Goal: Information Seeking & Learning: Learn about a topic

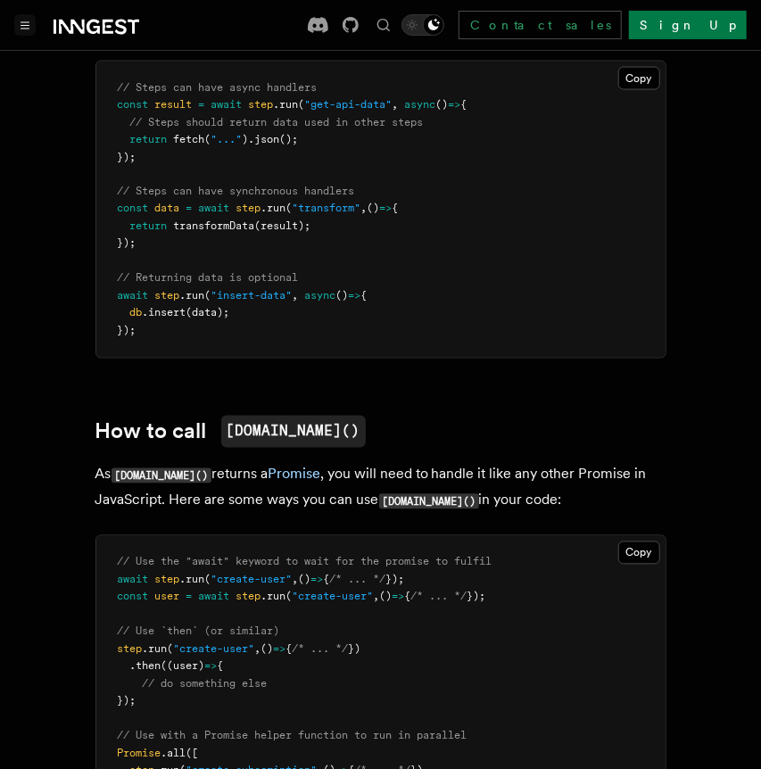
click at [16, 20] on button "Toggle navigation" at bounding box center [24, 24] width 21 height 21
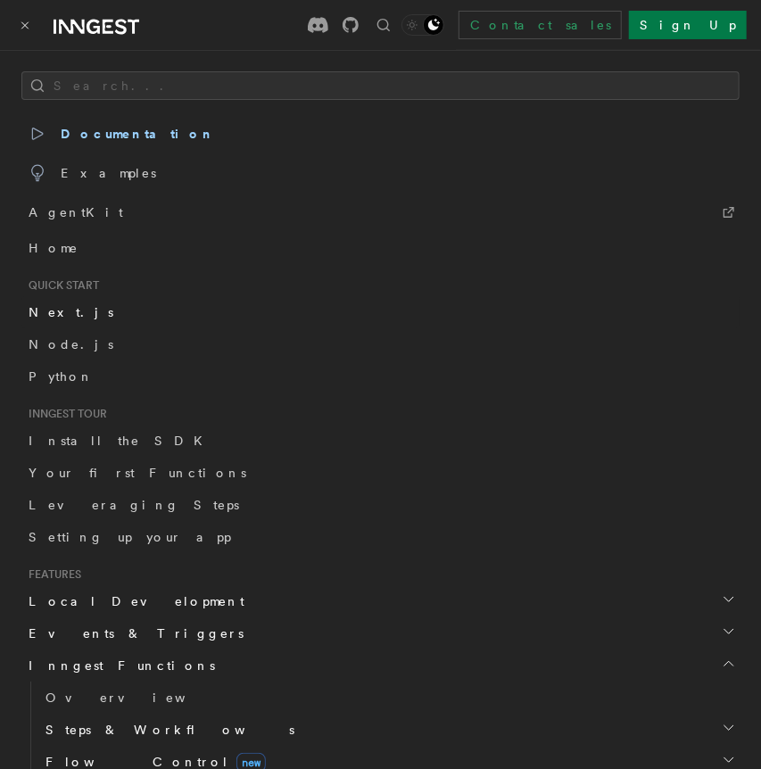
click at [43, 313] on span "Next.js" at bounding box center [71, 312] width 85 height 14
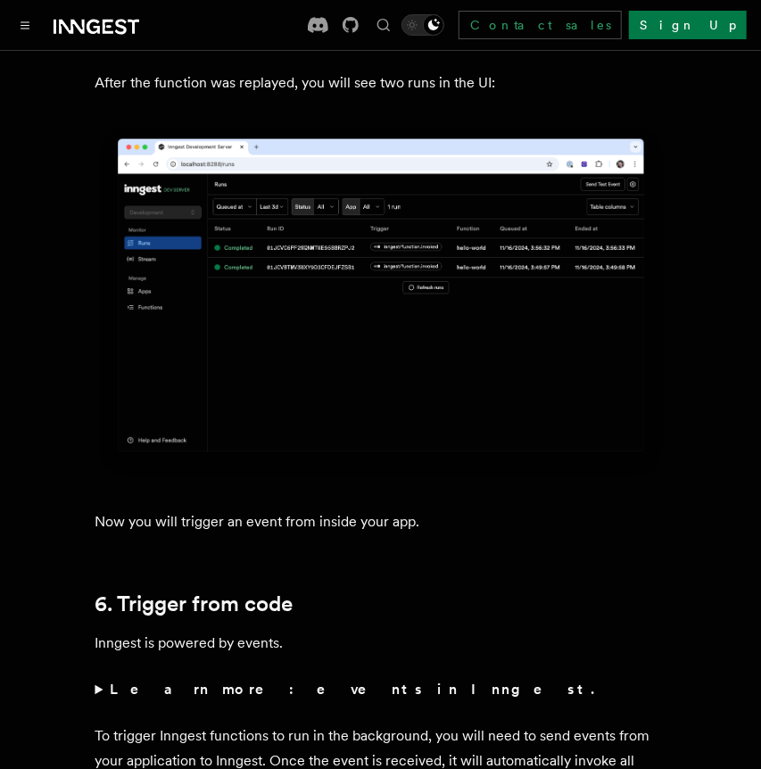
scroll to position [7900, 0]
